Goal: Information Seeking & Learning: Compare options

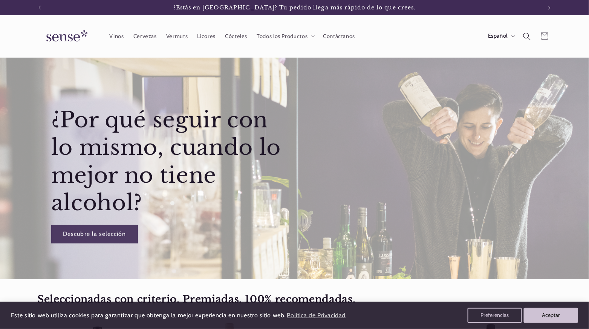
click at [518, 43] on button "Español" at bounding box center [500, 36] width 35 height 15
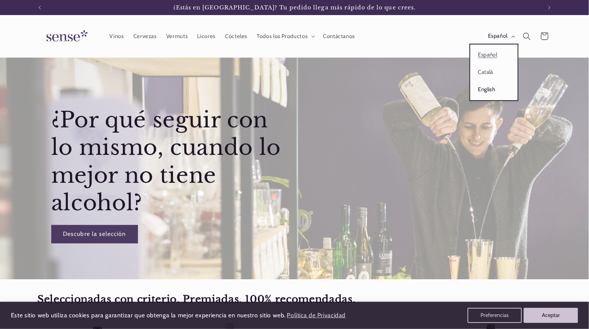
click at [485, 98] on link "English" at bounding box center [493, 89] width 47 height 17
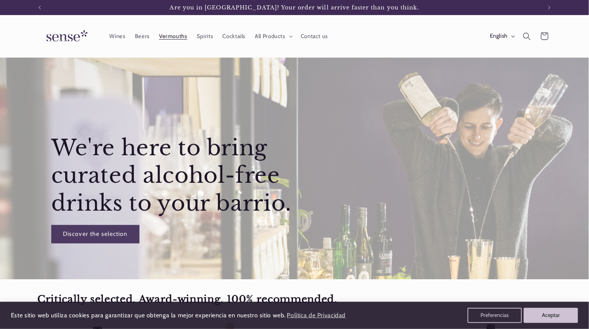
click at [185, 44] on link "Vermouths" at bounding box center [174, 36] width 38 height 17
click at [110, 40] on span "Wines" at bounding box center [117, 36] width 16 height 7
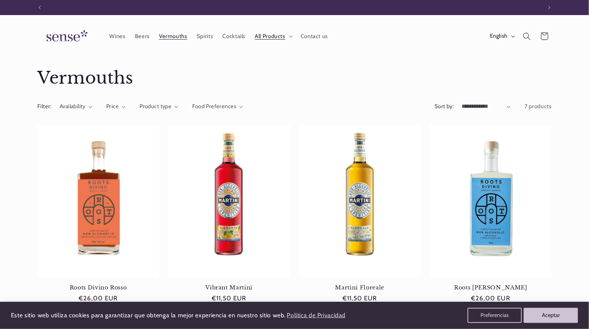
scroll to position [0, 530]
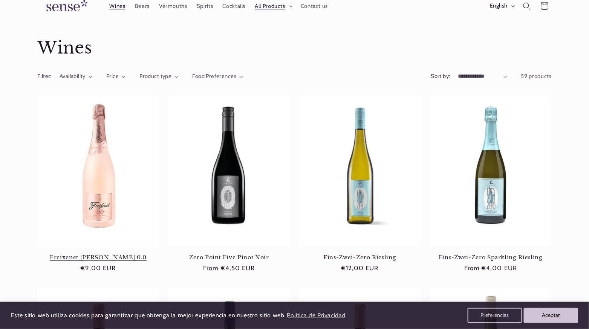
scroll to position [31, 0]
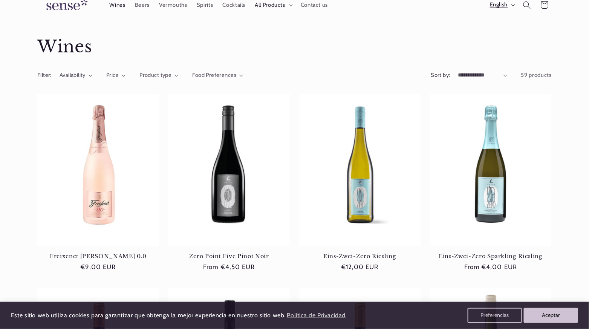
click at [515, 6] on icon "button" at bounding box center [513, 5] width 4 height 2
click at [370, 67] on div "Collection: Wines" at bounding box center [294, 46] width 514 height 41
click at [328, 9] on span "Contact us" at bounding box center [314, 5] width 27 height 7
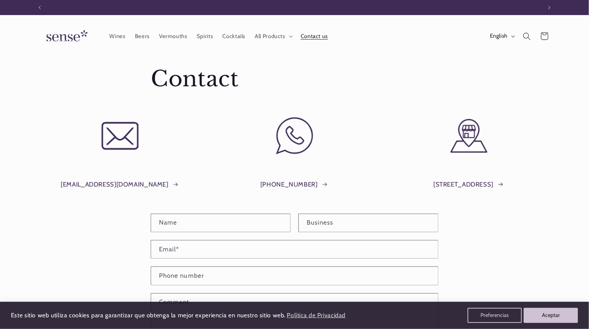
scroll to position [0, 530]
click at [246, 37] on span "Cocktails" at bounding box center [234, 36] width 23 height 7
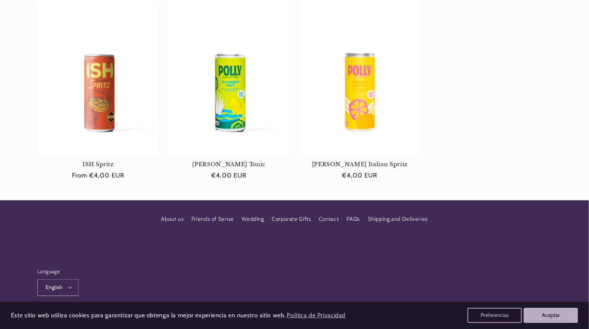
scroll to position [324, 0]
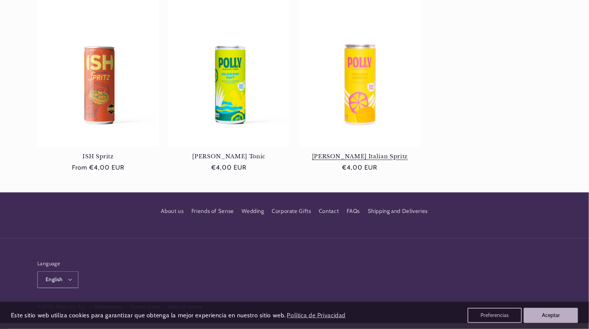
click at [352, 153] on link "[PERSON_NAME] Italian Spritz" at bounding box center [360, 156] width 122 height 7
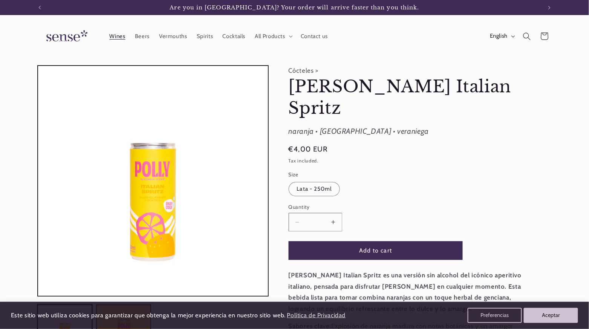
click at [109, 39] on span "Wines" at bounding box center [117, 36] width 16 height 7
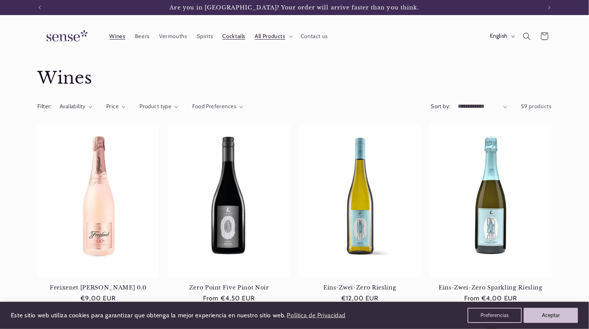
click at [246, 40] on span "Cocktails" at bounding box center [234, 36] width 23 height 7
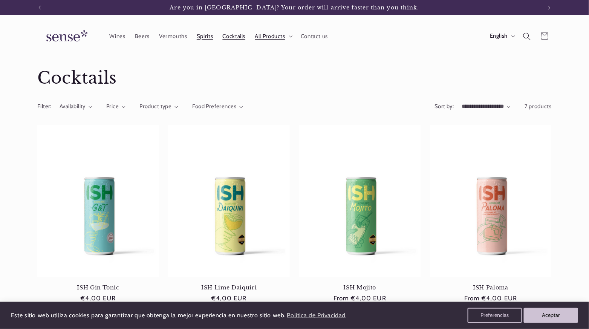
click at [210, 40] on span "Spirits" at bounding box center [205, 36] width 16 height 7
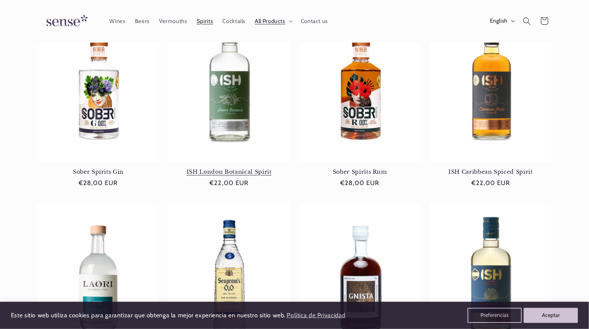
click at [218, 175] on link "ISH London Botanical Spirit" at bounding box center [229, 172] width 122 height 7
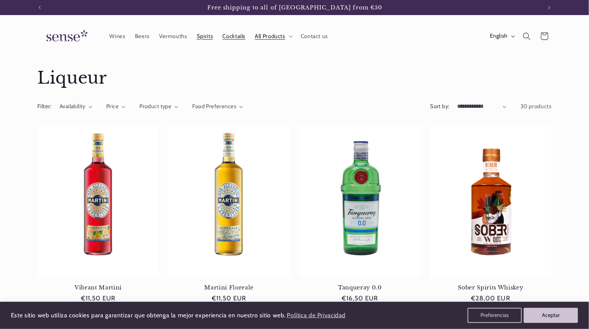
click at [250, 44] on link "Cocktails" at bounding box center [234, 36] width 32 height 17
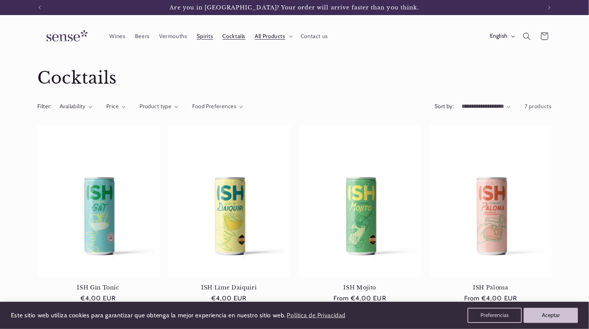
click at [213, 40] on span "Spirits" at bounding box center [205, 36] width 16 height 7
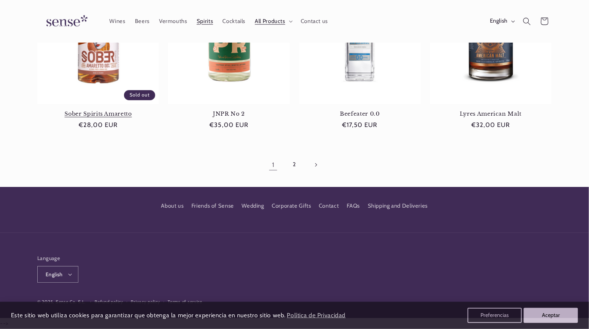
scroll to position [776, 0]
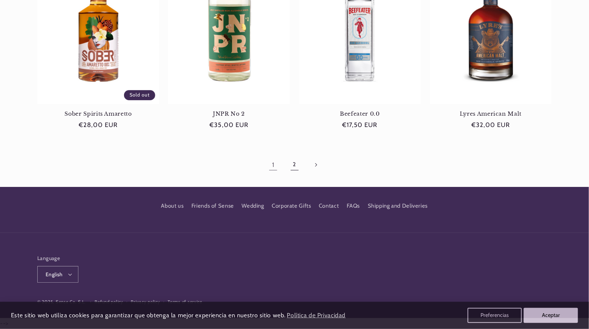
click at [295, 173] on link "2" at bounding box center [294, 164] width 17 height 17
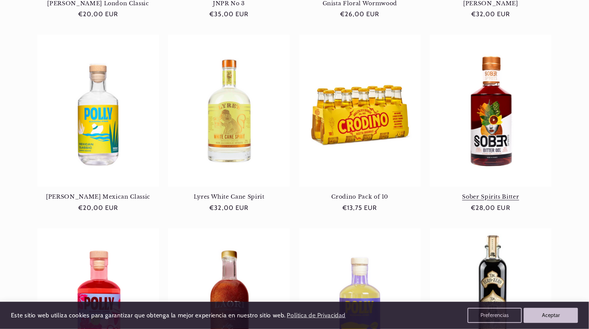
scroll to position [0, 530]
click at [498, 194] on link "Sober Spirits Bitter" at bounding box center [491, 197] width 122 height 7
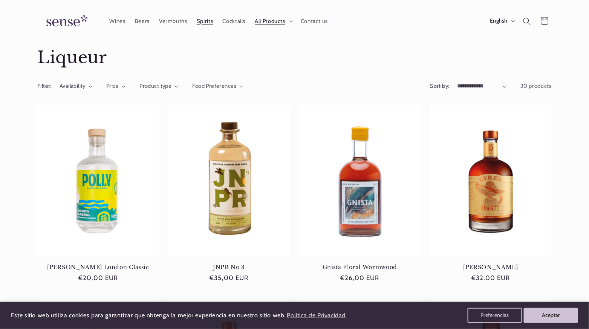
scroll to position [0, 0]
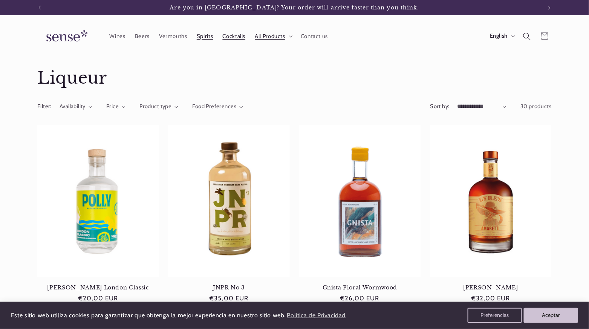
click at [246, 40] on span "Cocktails" at bounding box center [234, 36] width 23 height 7
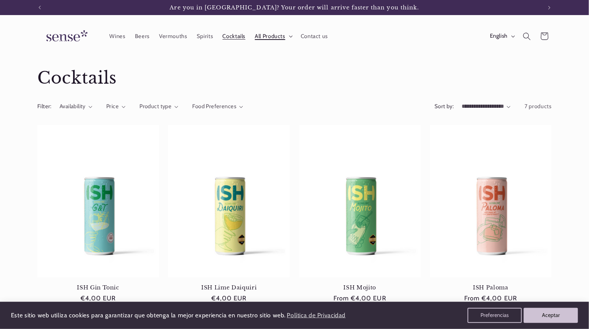
click at [285, 37] on span "All Products" at bounding box center [270, 36] width 31 height 7
click at [213, 40] on span "Spirits" at bounding box center [205, 36] width 16 height 7
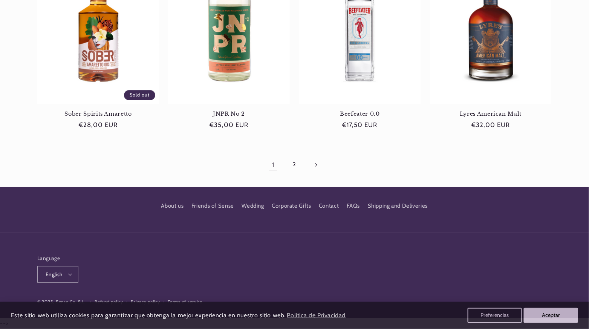
scroll to position [879, 0]
click at [292, 156] on link "2" at bounding box center [294, 164] width 17 height 17
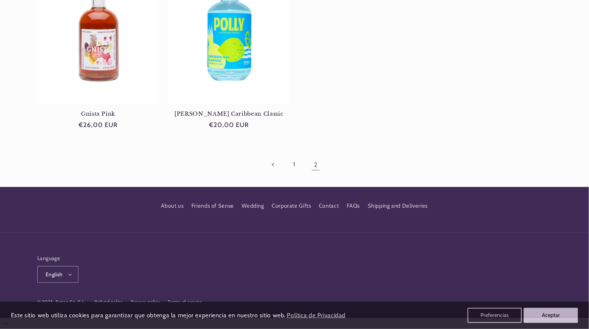
scroll to position [778, 0]
click at [295, 173] on link "1" at bounding box center [294, 164] width 17 height 17
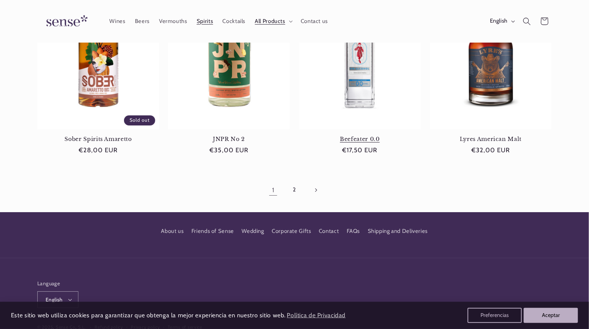
scroll to position [723, 0]
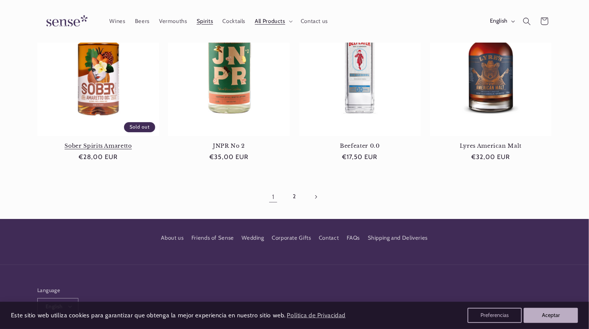
click at [95, 145] on link "Sober Spirits Amaretto" at bounding box center [98, 145] width 122 height 7
